Goal: Task Accomplishment & Management: Manage account settings

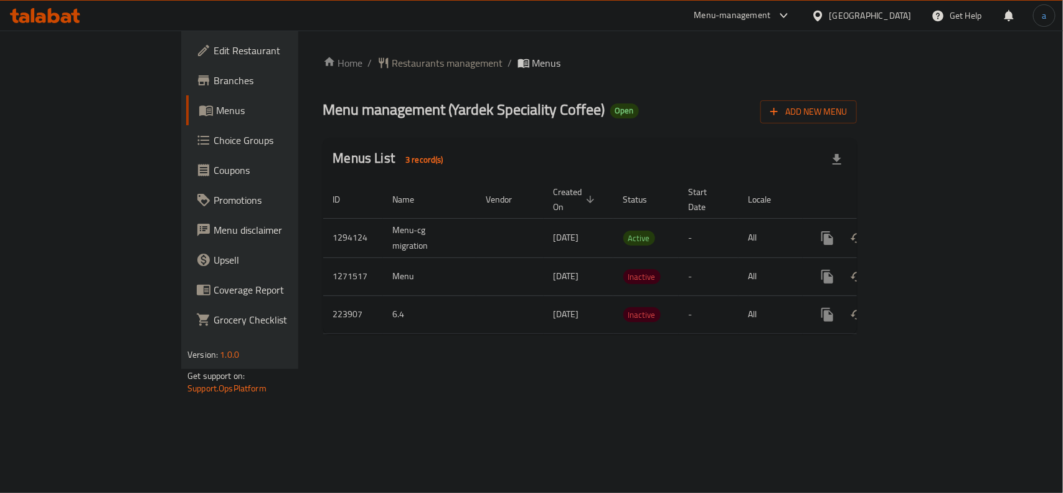
click at [885, 4] on div "Kuwait" at bounding box center [862, 16] width 120 height 30
click at [885, 13] on div "Kuwait" at bounding box center [871, 16] width 82 height 14
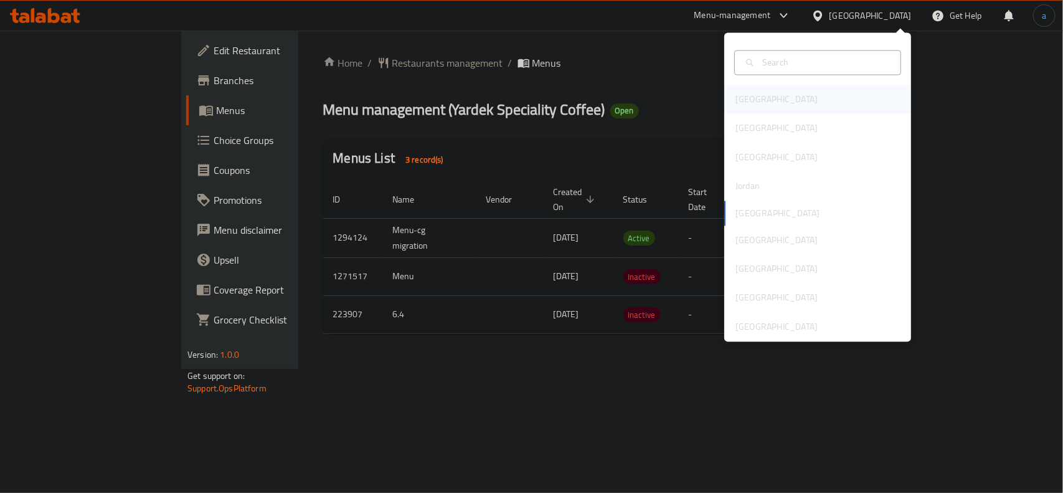
click at [800, 100] on div "Bahrain" at bounding box center [817, 99] width 187 height 29
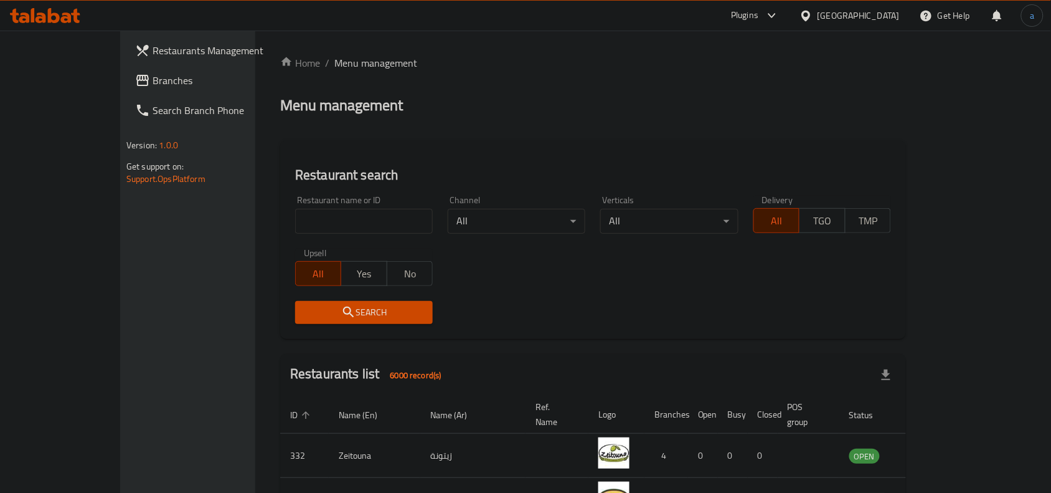
click at [153, 75] on span "Branches" at bounding box center [219, 80] width 133 height 15
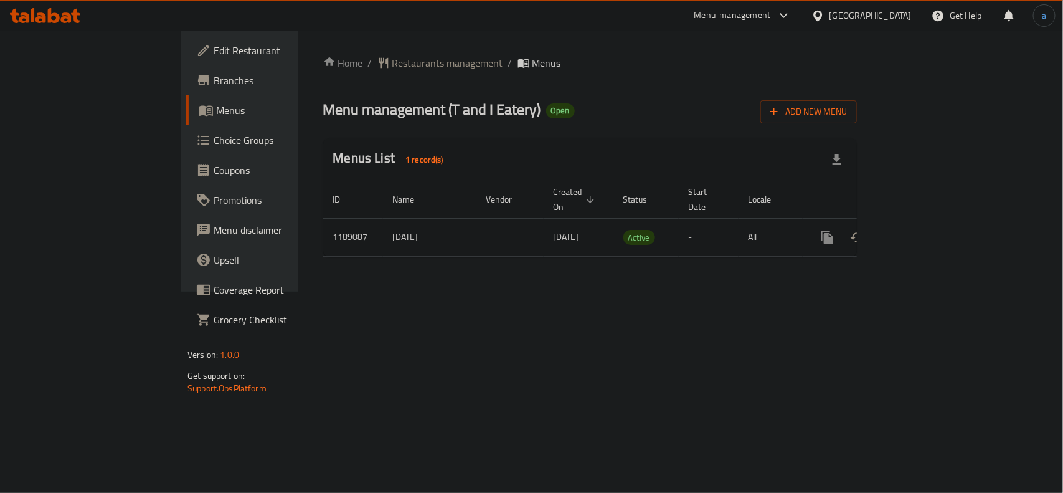
click at [896, 5] on div "Bahrain" at bounding box center [862, 16] width 120 height 30
click at [893, 17] on div "Bahrain" at bounding box center [871, 16] width 82 height 14
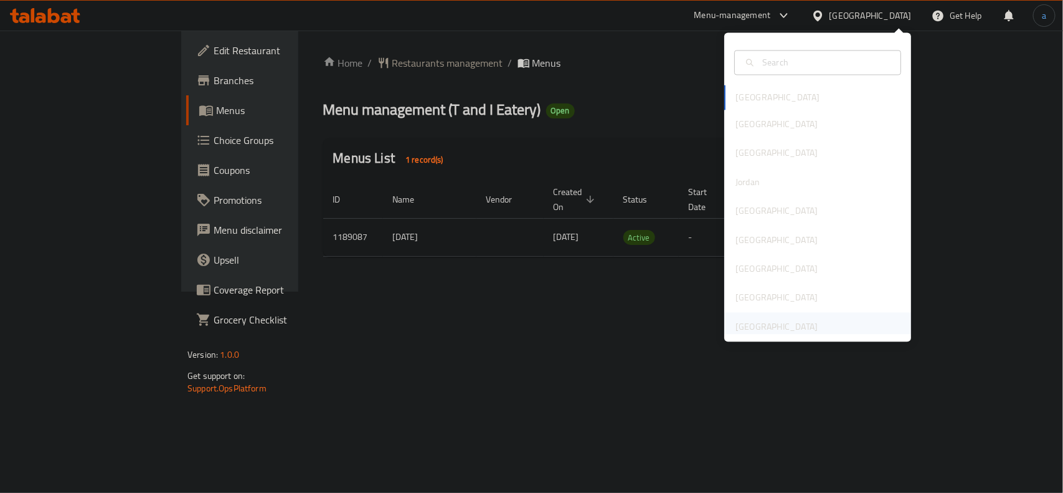
click at [813, 313] on div "[GEOGRAPHIC_DATA]" at bounding box center [777, 326] width 102 height 29
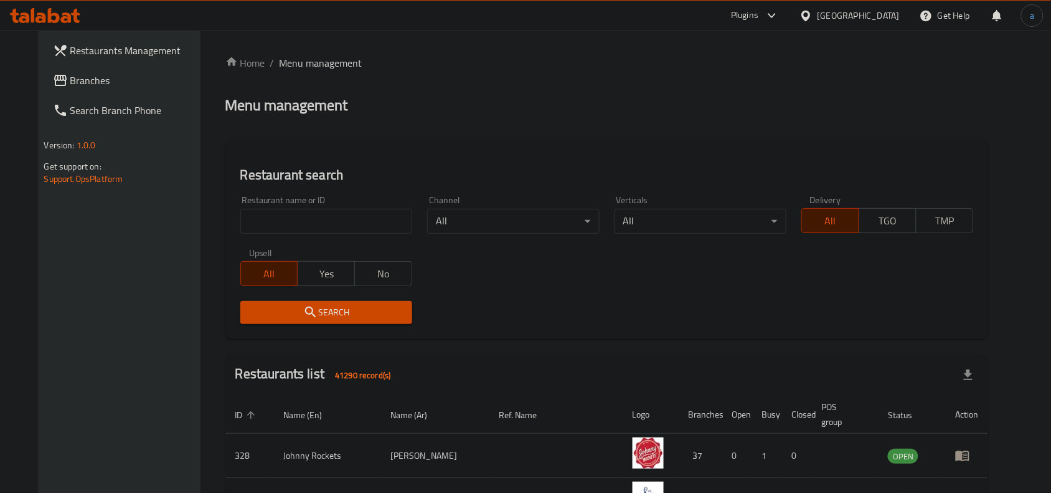
click at [97, 85] on span "Branches" at bounding box center [136, 80] width 133 height 15
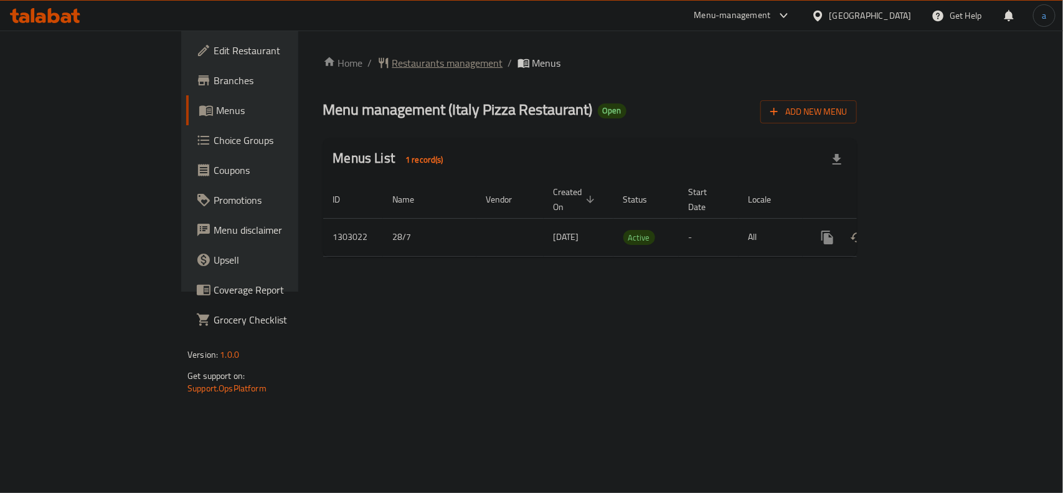
click at [392, 57] on span "Restaurants management" at bounding box center [447, 62] width 111 height 15
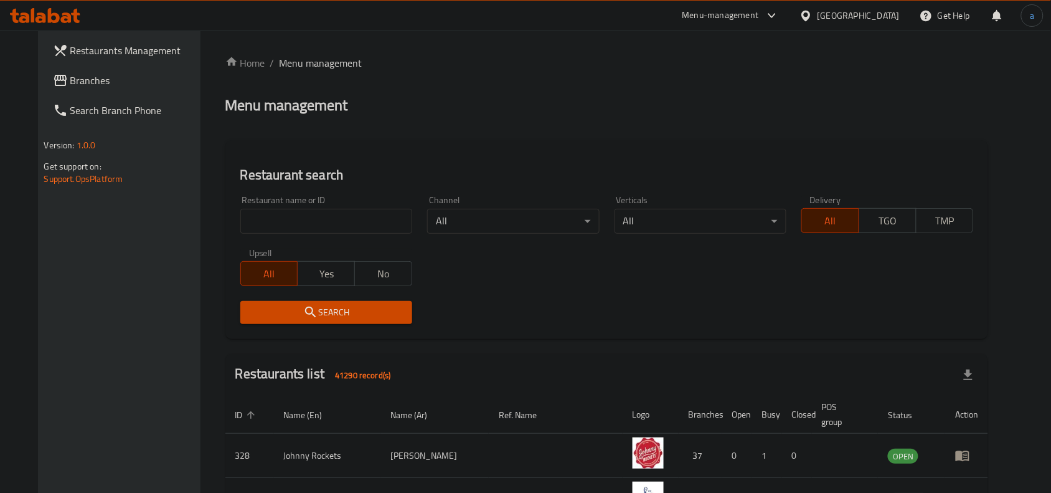
click at [93, 86] on span "Branches" at bounding box center [136, 80] width 133 height 15
